Goal: Task Accomplishment & Management: Use online tool/utility

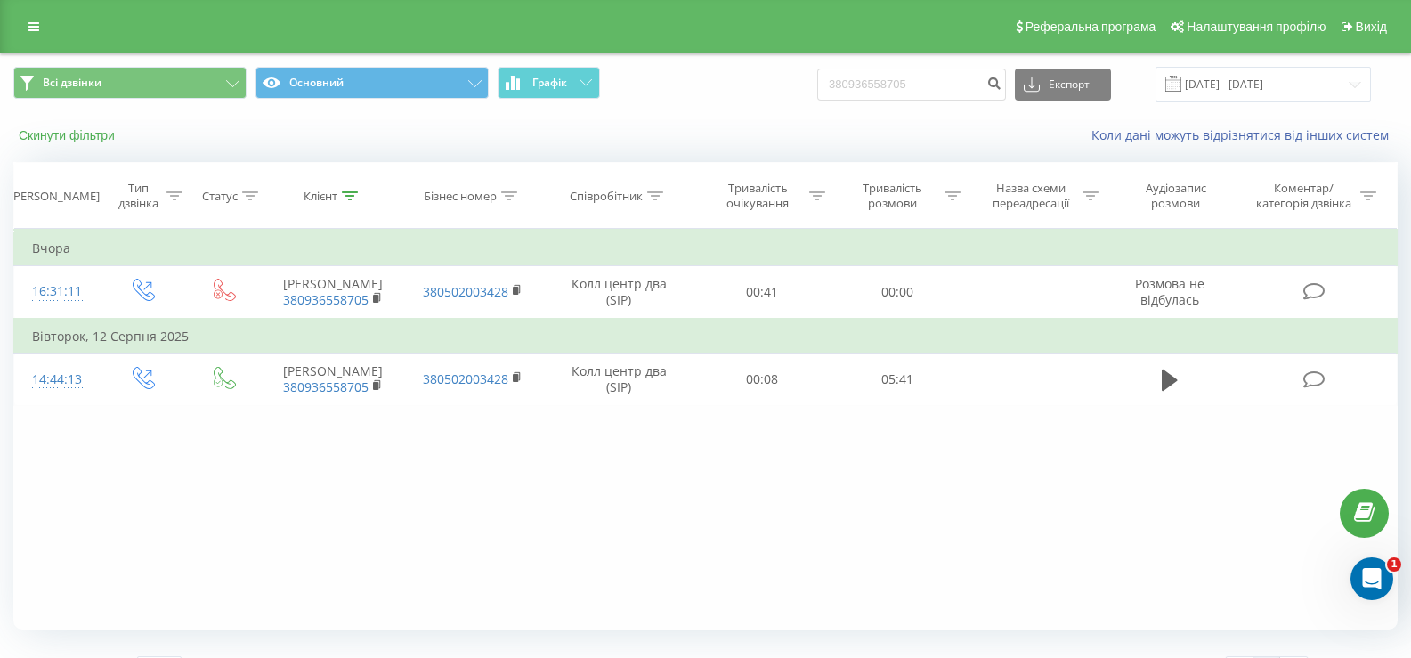
click at [91, 138] on button "Скинути фільтри" at bounding box center [68, 135] width 110 height 16
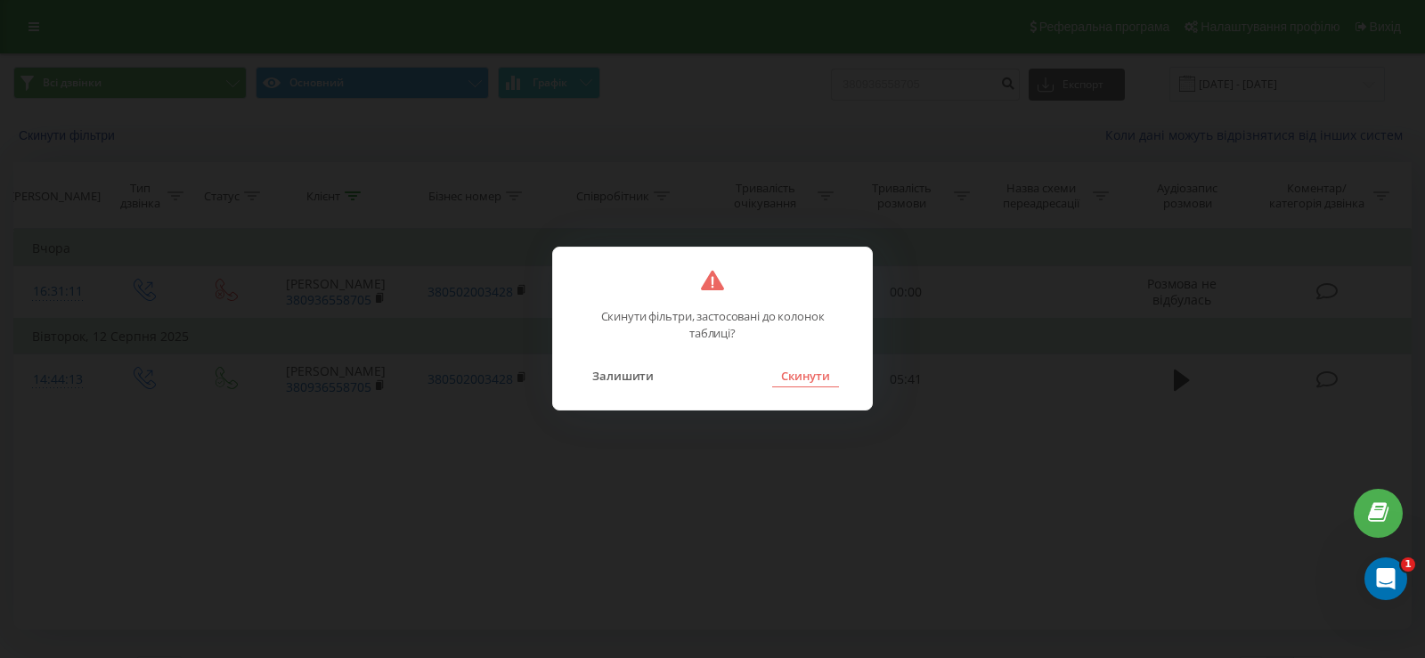
click at [806, 379] on button "Скинути" at bounding box center [805, 375] width 67 height 23
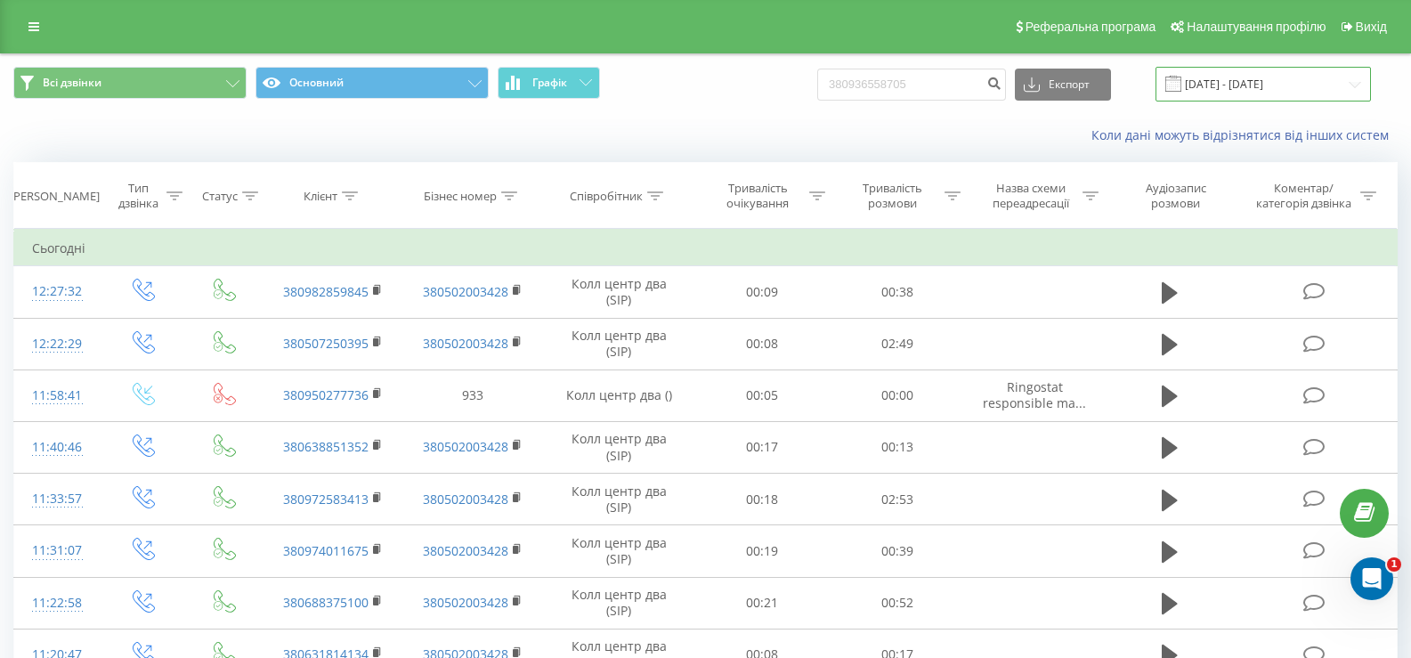
click at [1252, 77] on input "[DATE] - [DATE]" at bounding box center [1263, 84] width 215 height 35
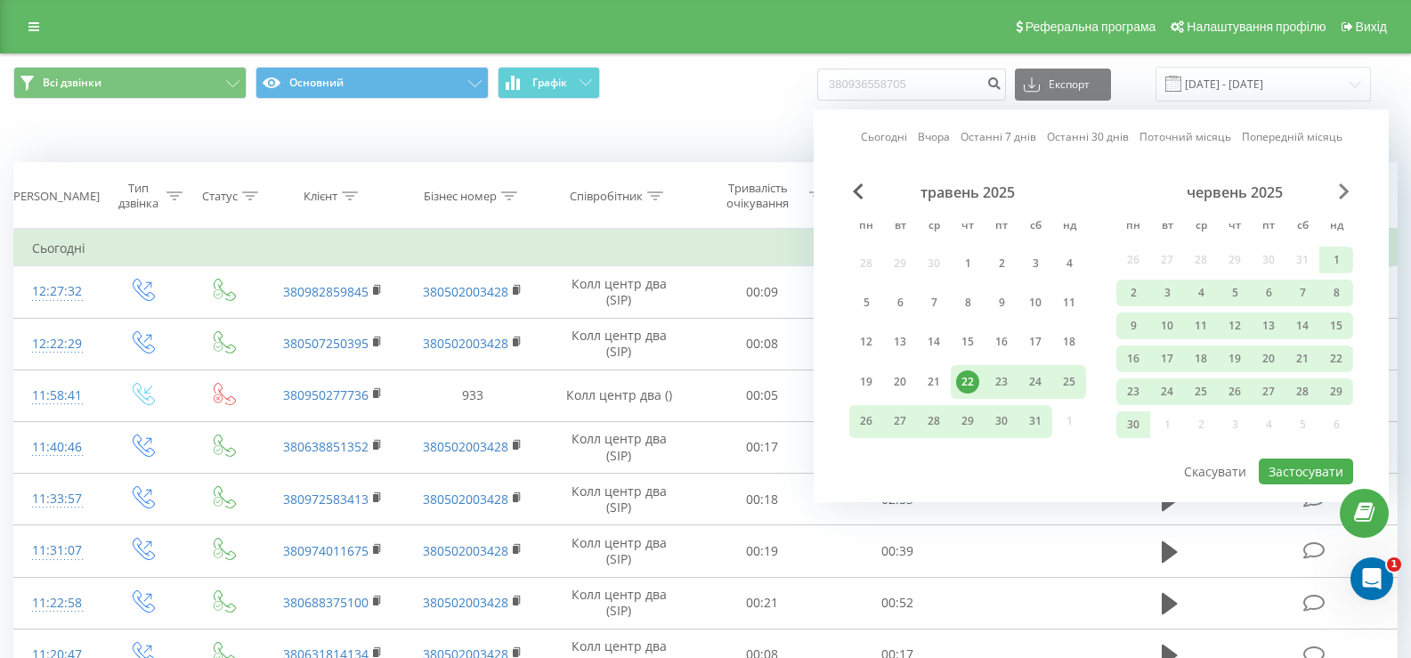
click at [1342, 185] on span "Next Month" at bounding box center [1344, 191] width 11 height 16
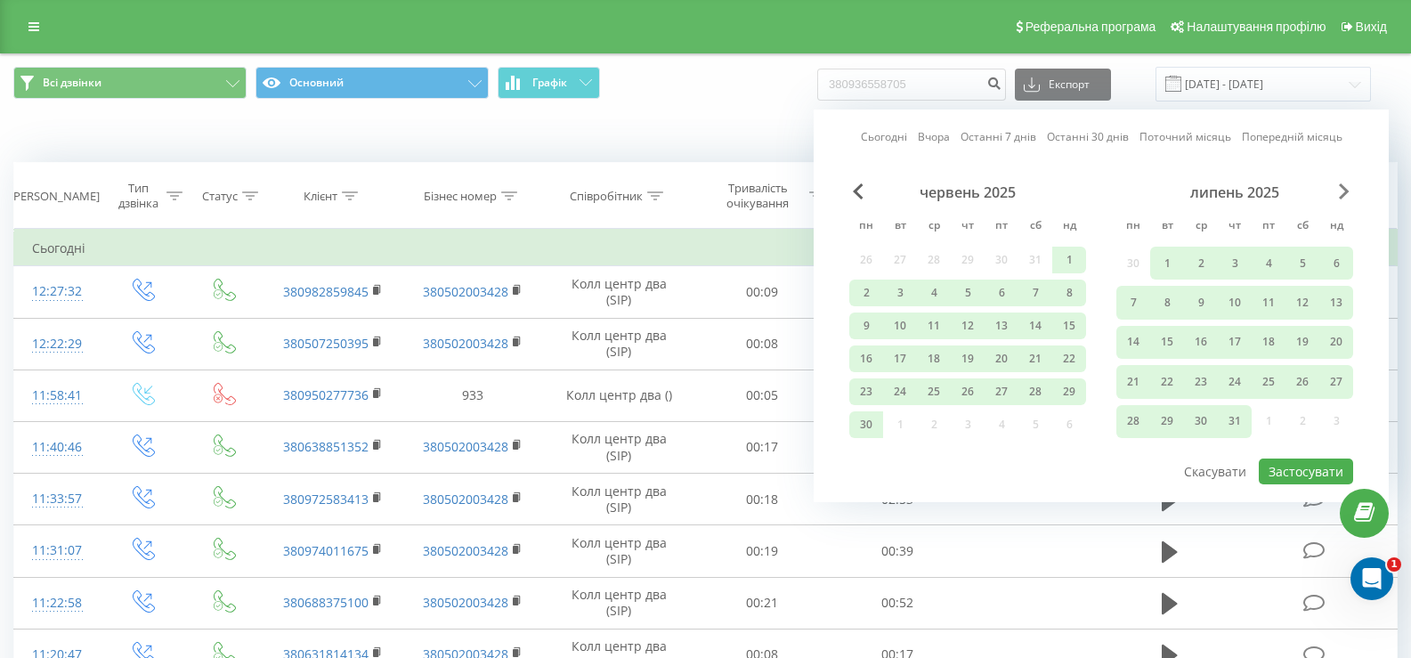
click at [1342, 185] on span "Next Month" at bounding box center [1344, 191] width 11 height 16
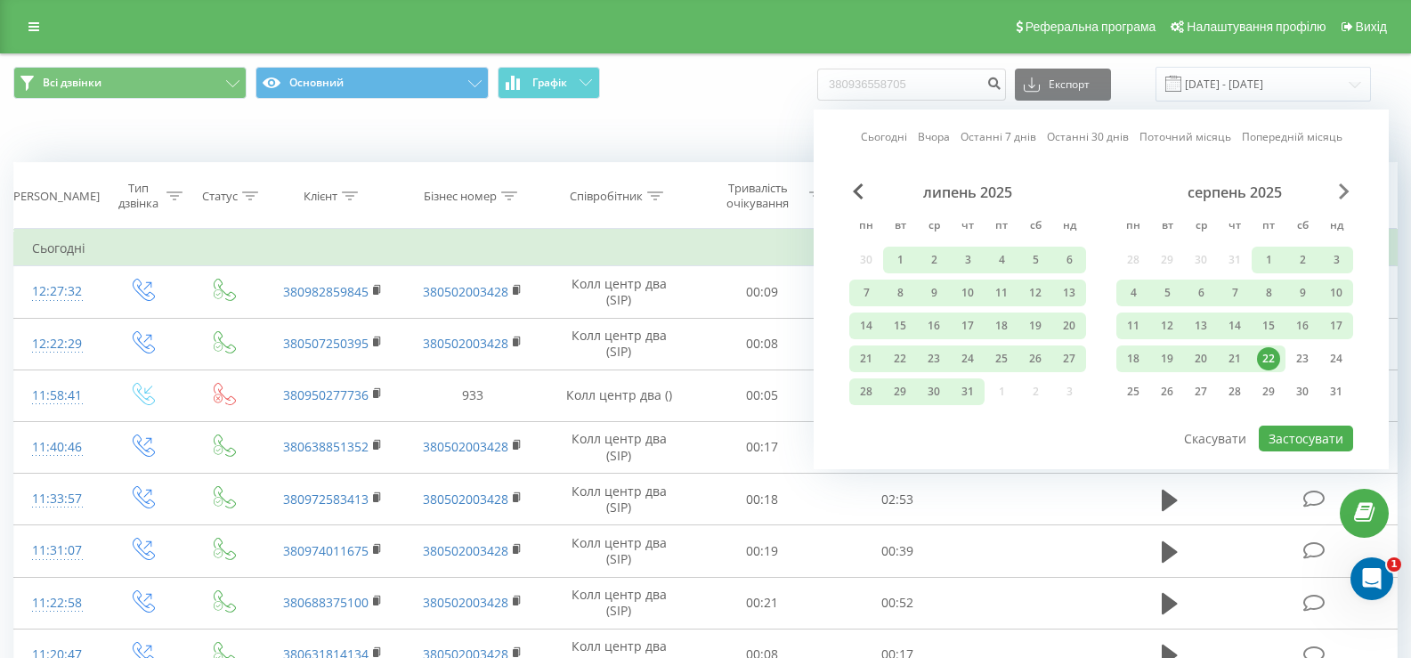
click at [1342, 185] on span "Next Month" at bounding box center [1344, 191] width 11 height 16
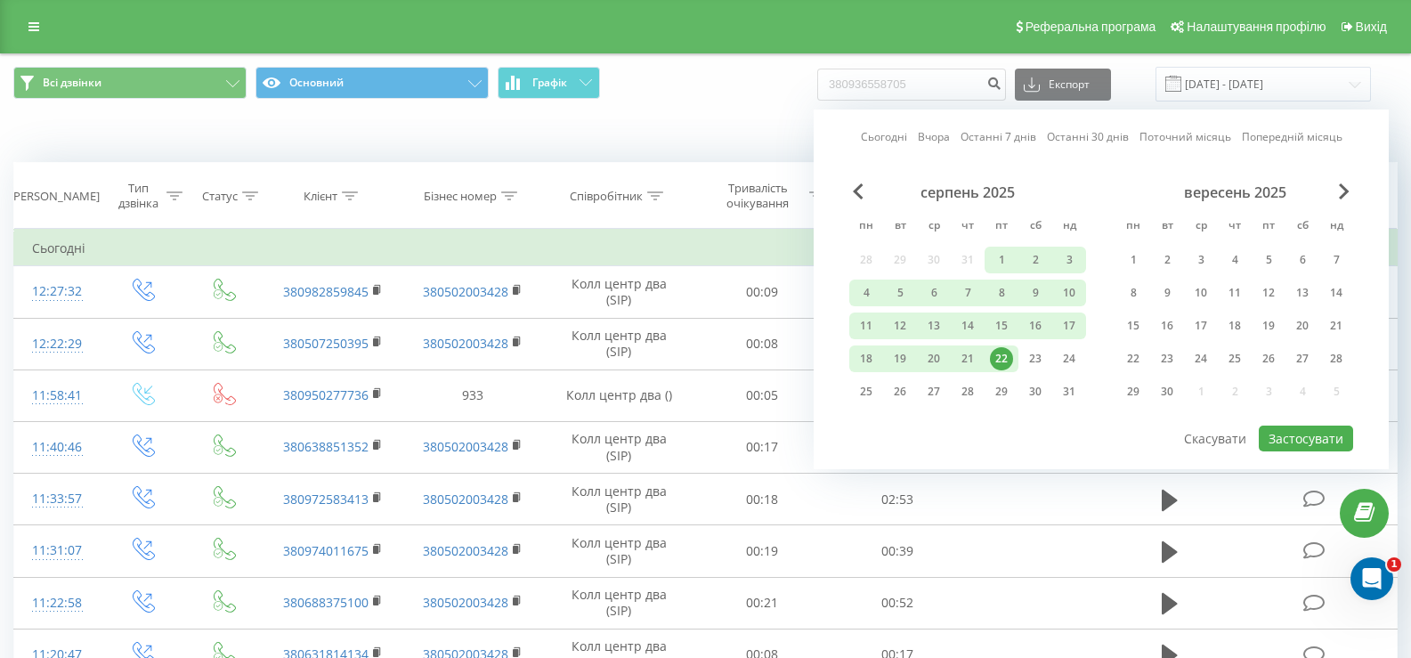
click at [995, 355] on div "22" at bounding box center [1001, 358] width 23 height 23
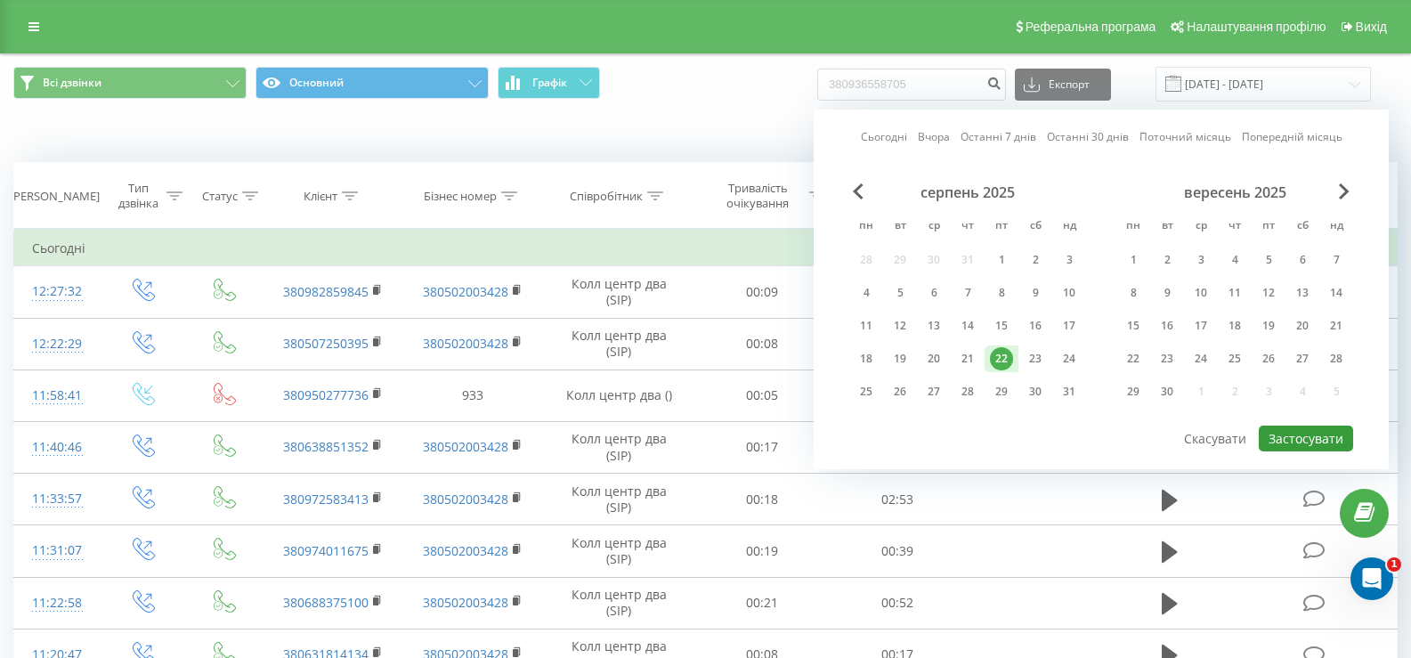
click at [1303, 430] on button "Застосувати" at bounding box center [1306, 439] width 94 height 26
type input "[DATE] - [DATE]"
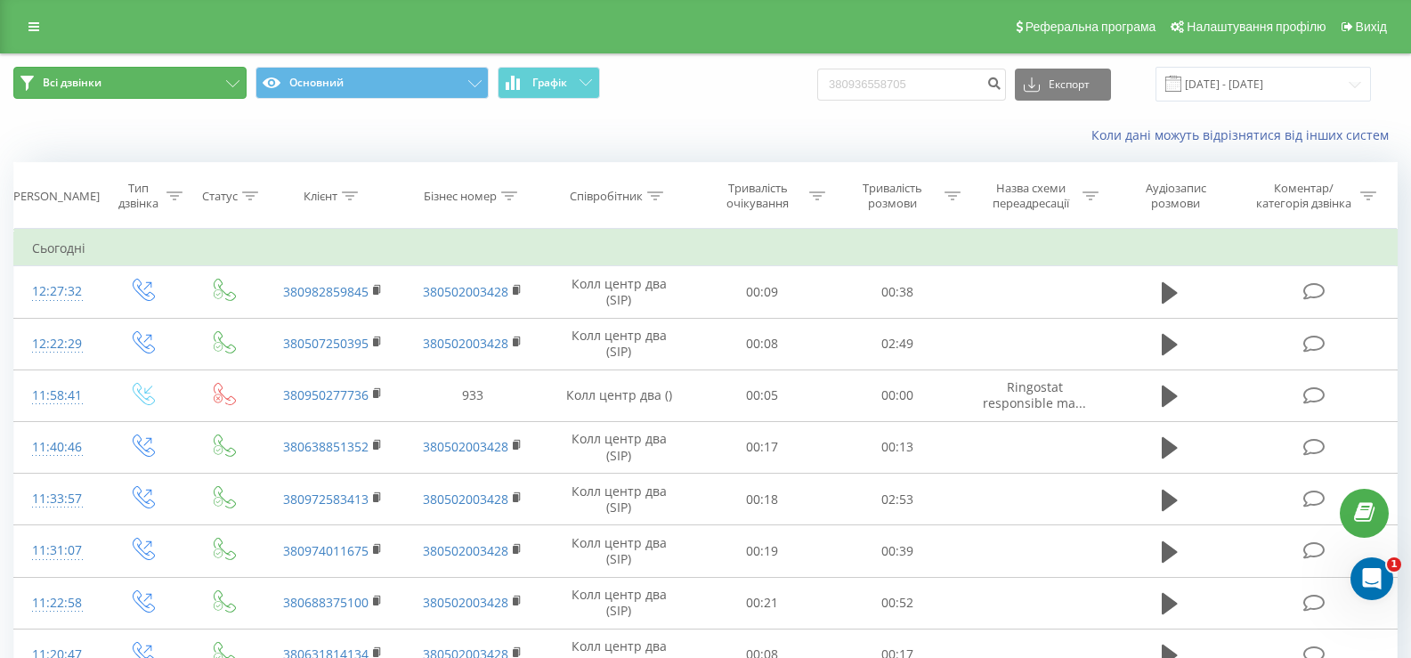
click at [234, 79] on button "Всі дзвінки" at bounding box center [129, 83] width 233 height 32
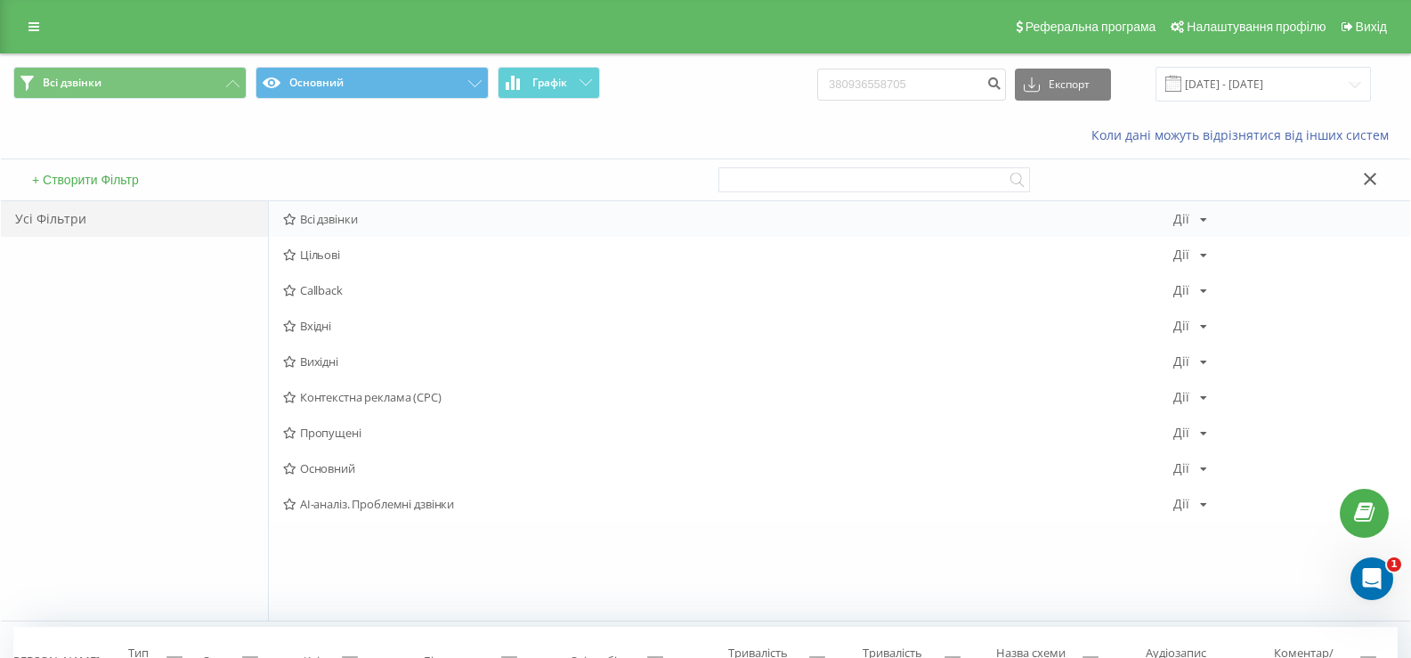
click at [353, 224] on span "Всі дзвінки" at bounding box center [728, 219] width 890 height 12
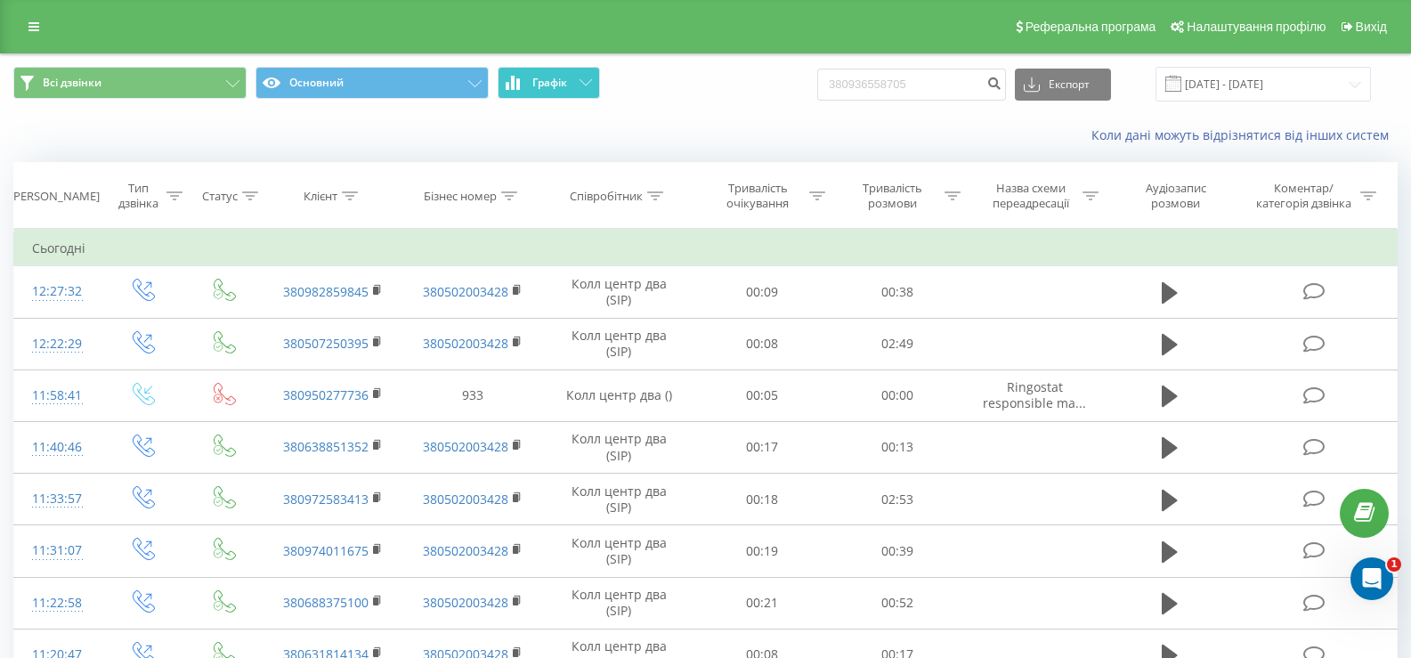
click at [585, 89] on button "Графік" at bounding box center [549, 83] width 102 height 32
